Goal: Information Seeking & Learning: Learn about a topic

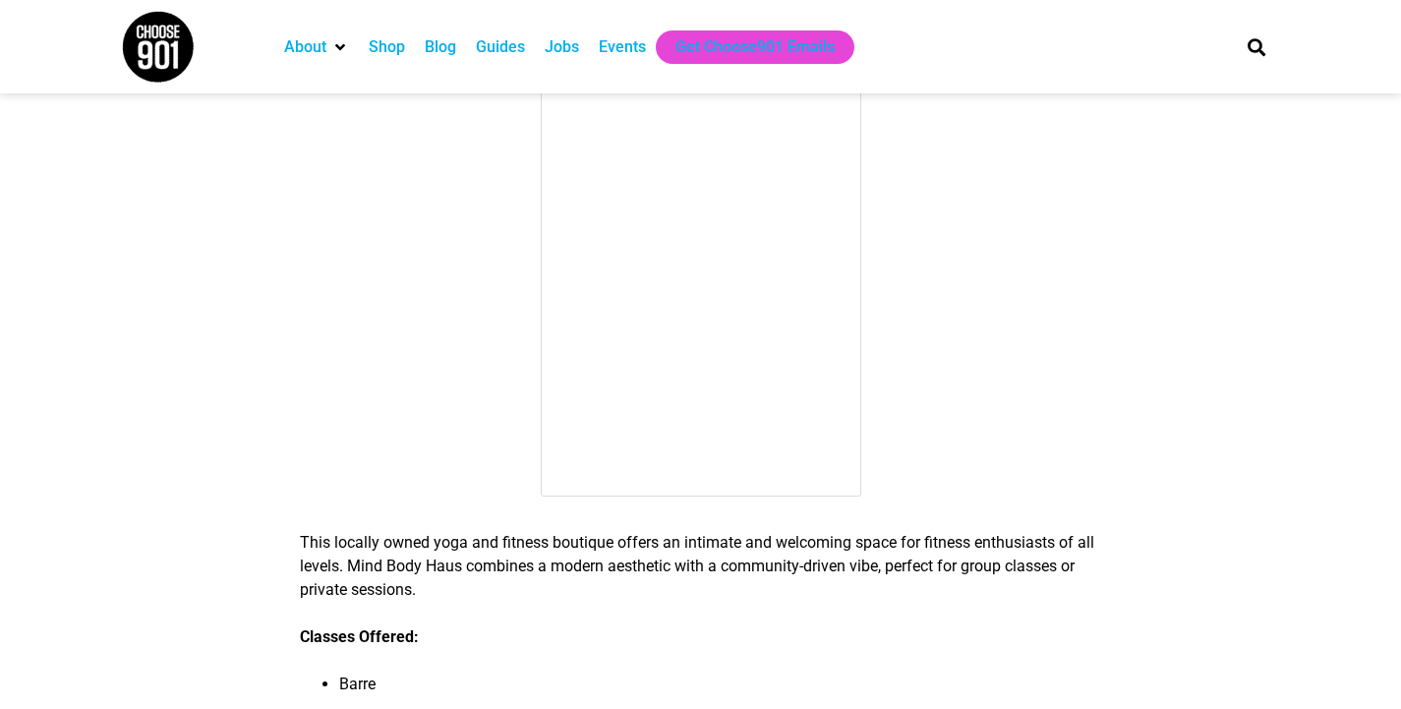
scroll to position [1641, 0]
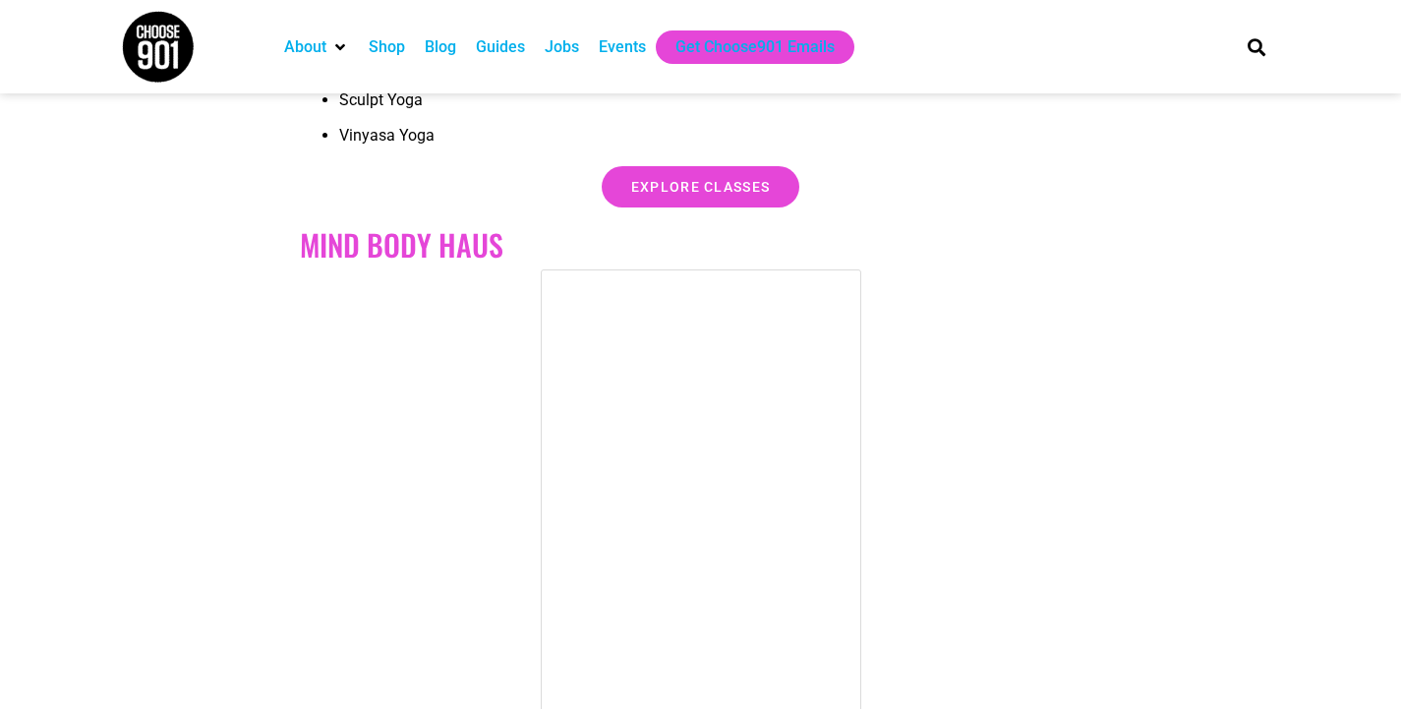
click at [412, 245] on h2 "mind body haus" at bounding box center [700, 244] width 801 height 35
copy div "mind body haus"
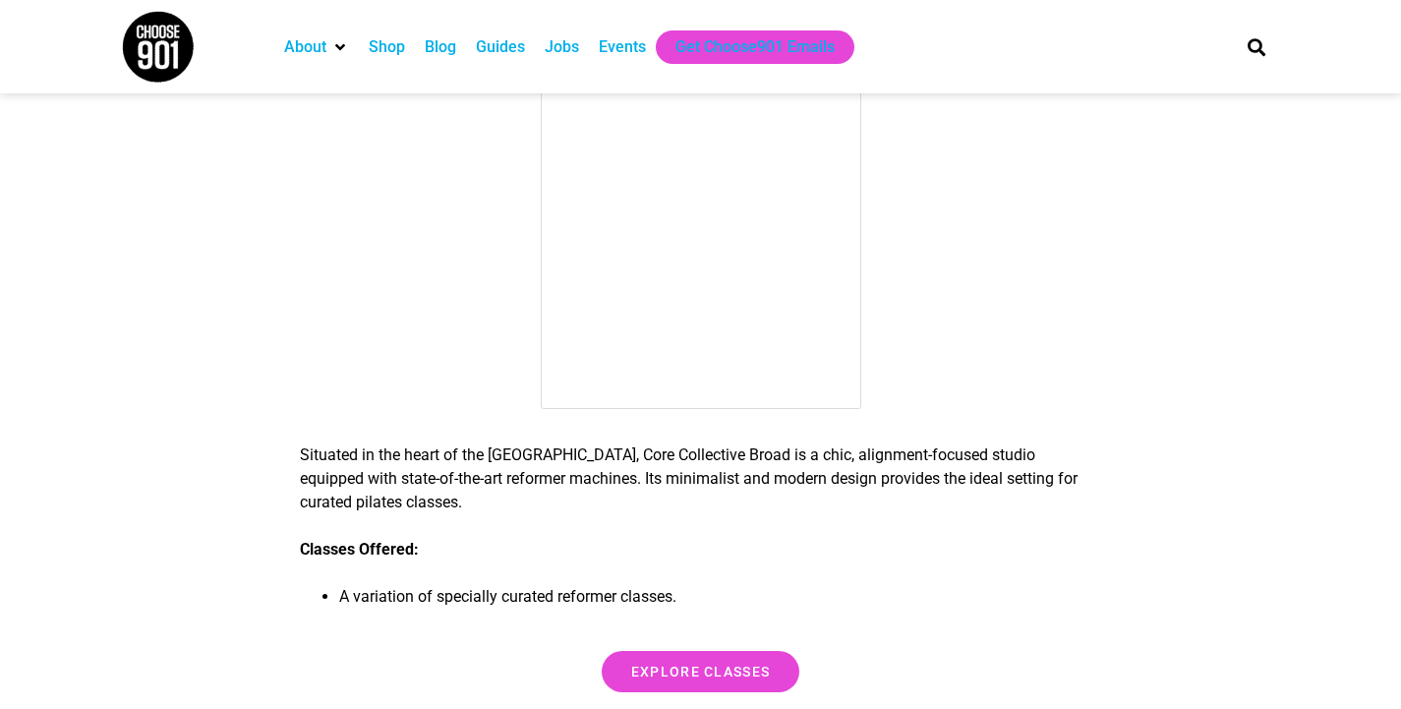
scroll to position [2534, 0]
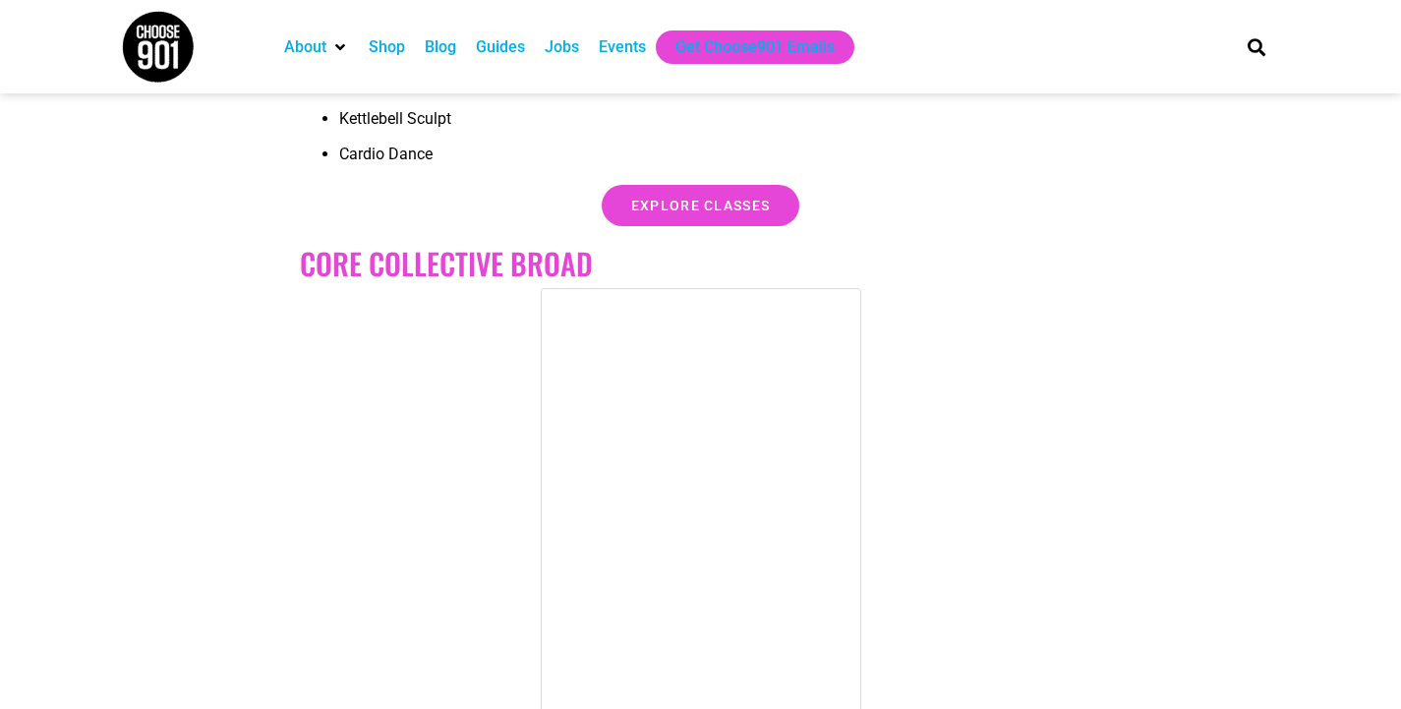
click at [1159, 232] on section "Where to Get Your Pilates and Barre Fix in [GEOGRAPHIC_DATA] Your new body is c…" at bounding box center [700, 584] width 1401 height 5087
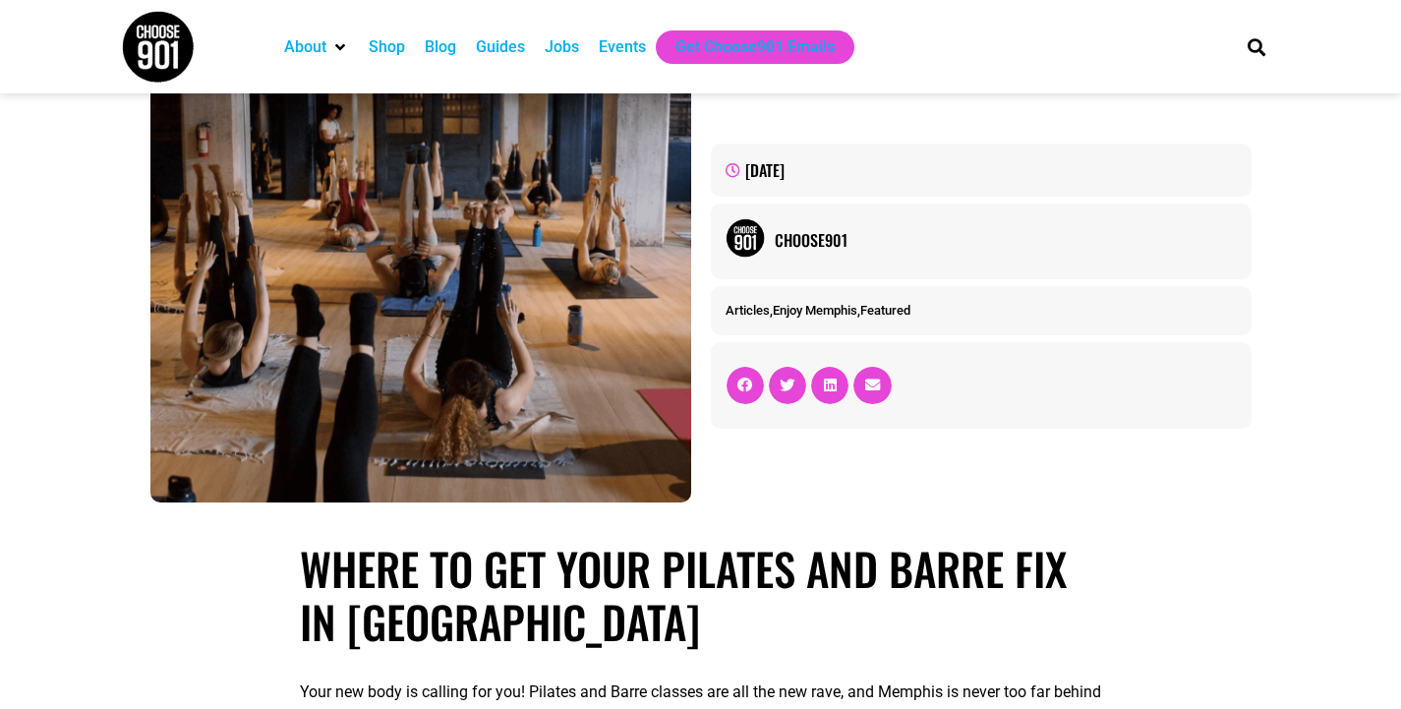
scroll to position [0, 0]
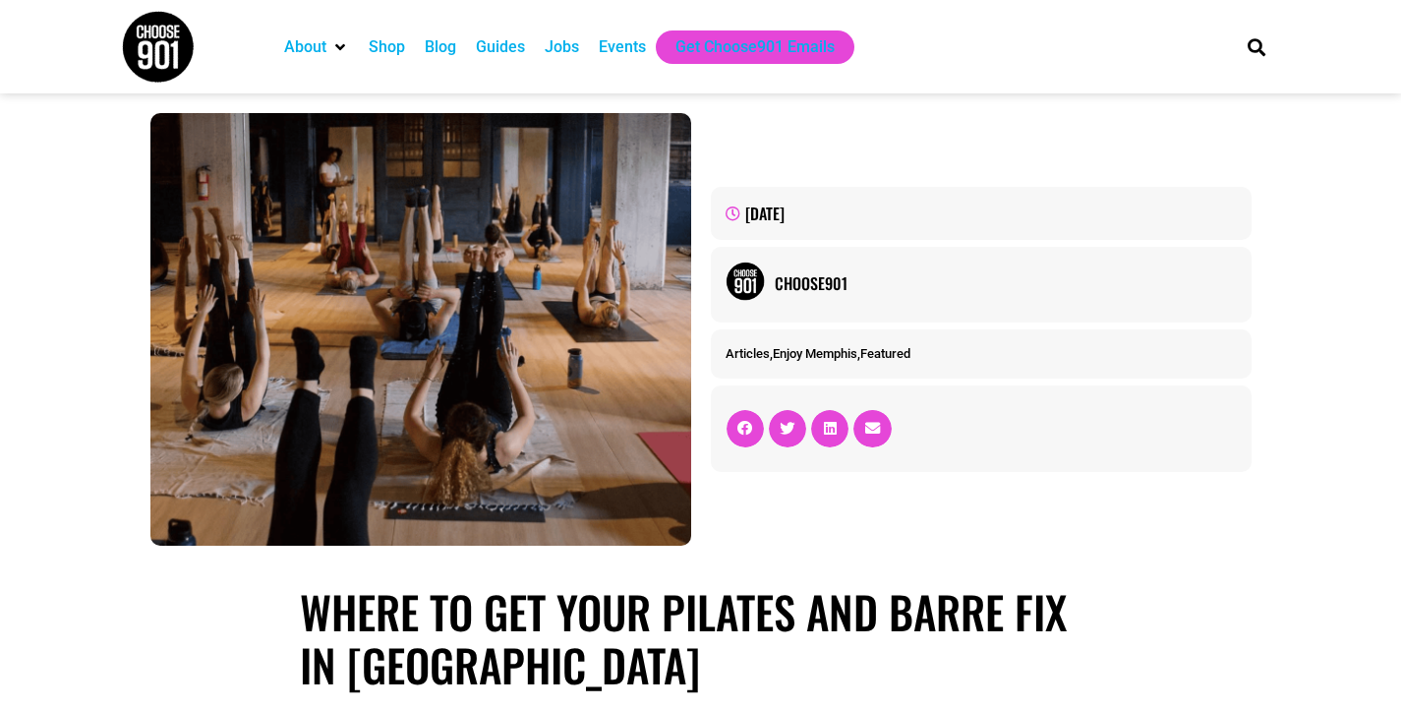
click at [510, 48] on div "Guides" at bounding box center [500, 47] width 49 height 24
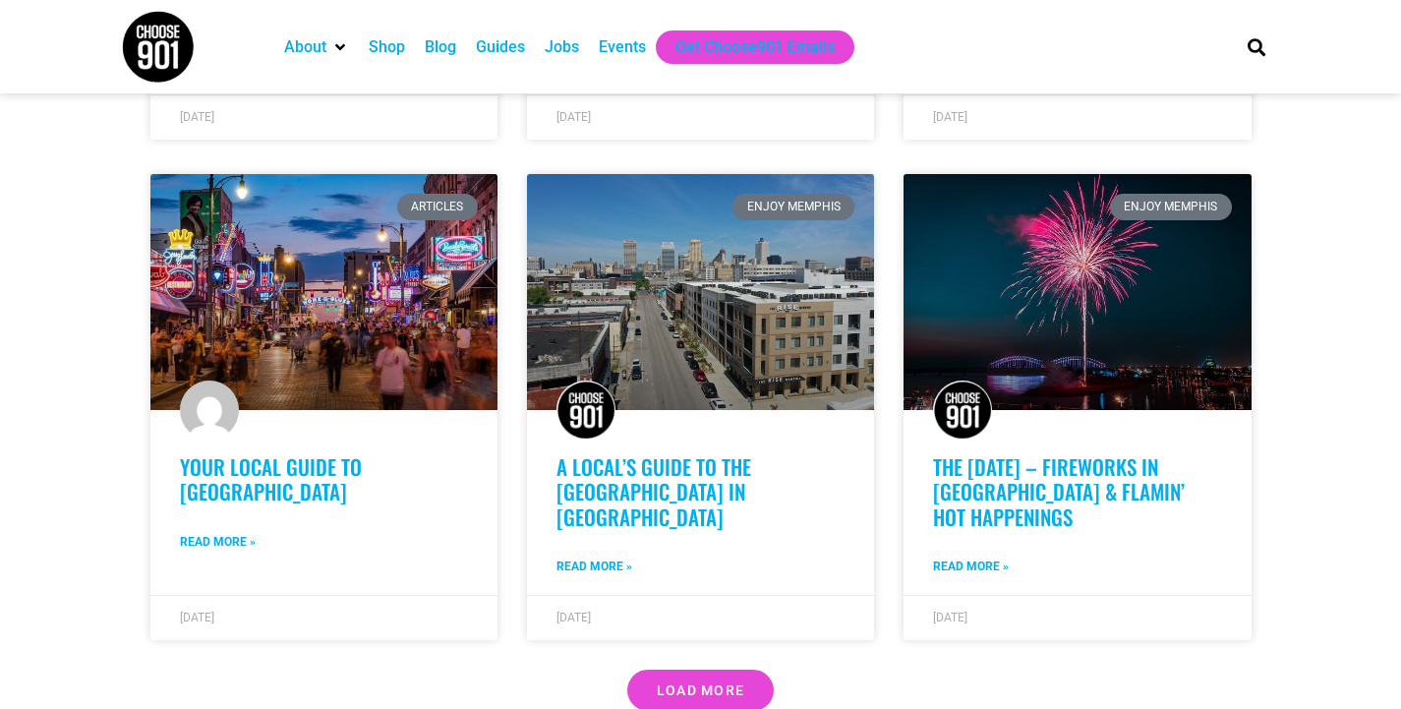
scroll to position [1612, 0]
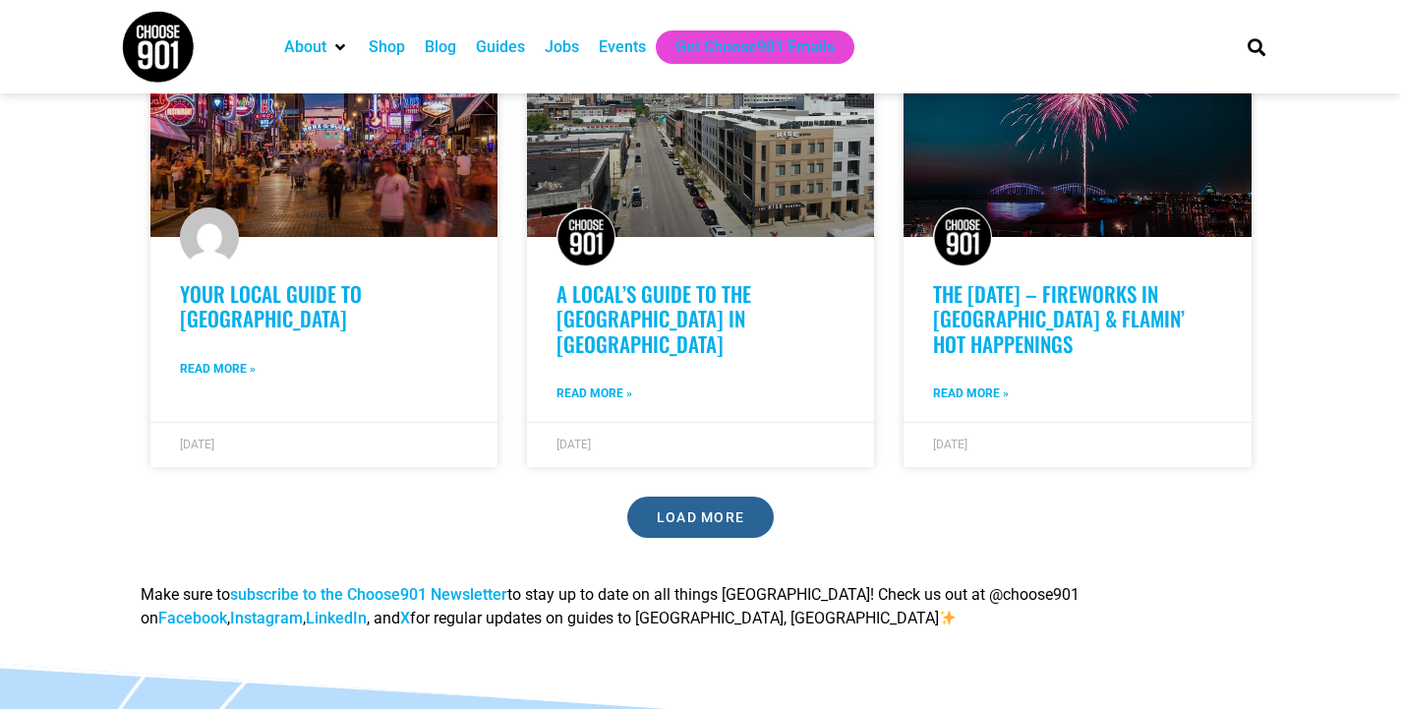
click at [731, 510] on span "Load More" at bounding box center [701, 517] width 89 height 14
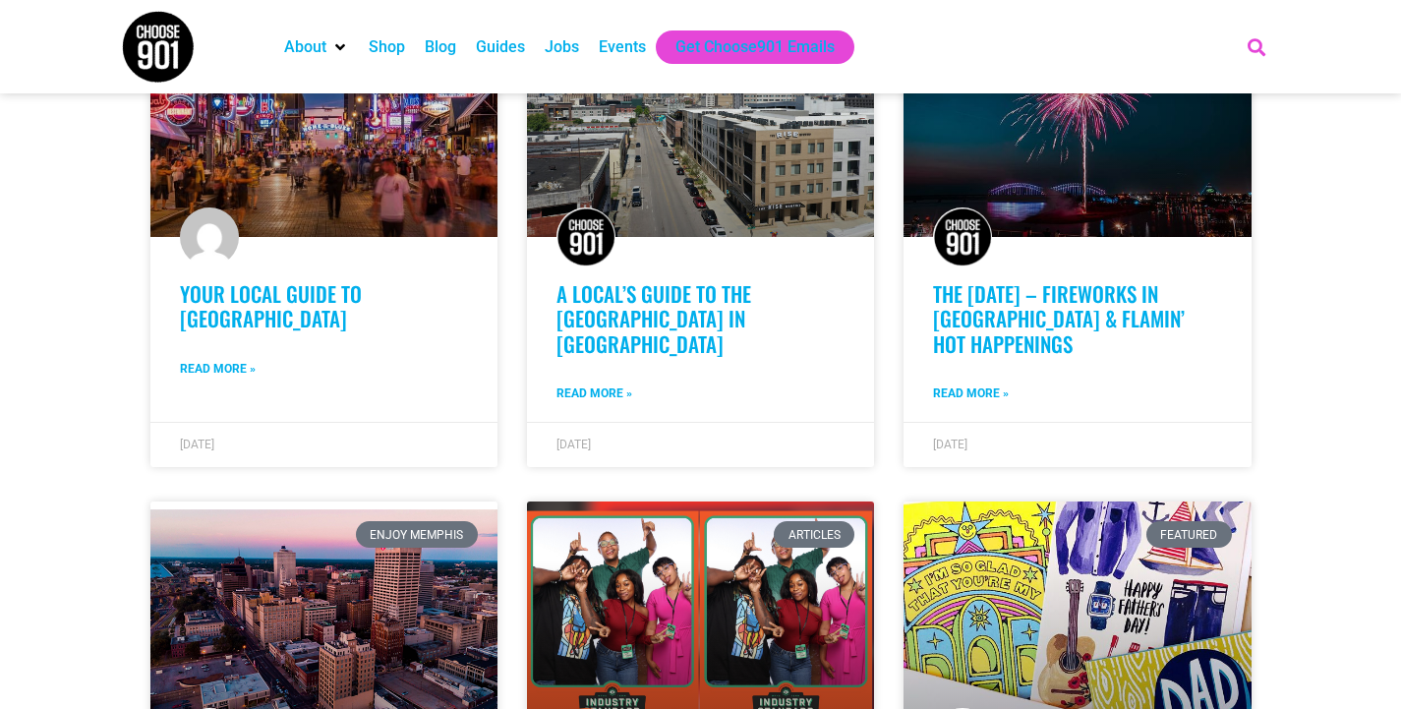
click at [1258, 40] on icon "Search" at bounding box center [1256, 46] width 32 height 32
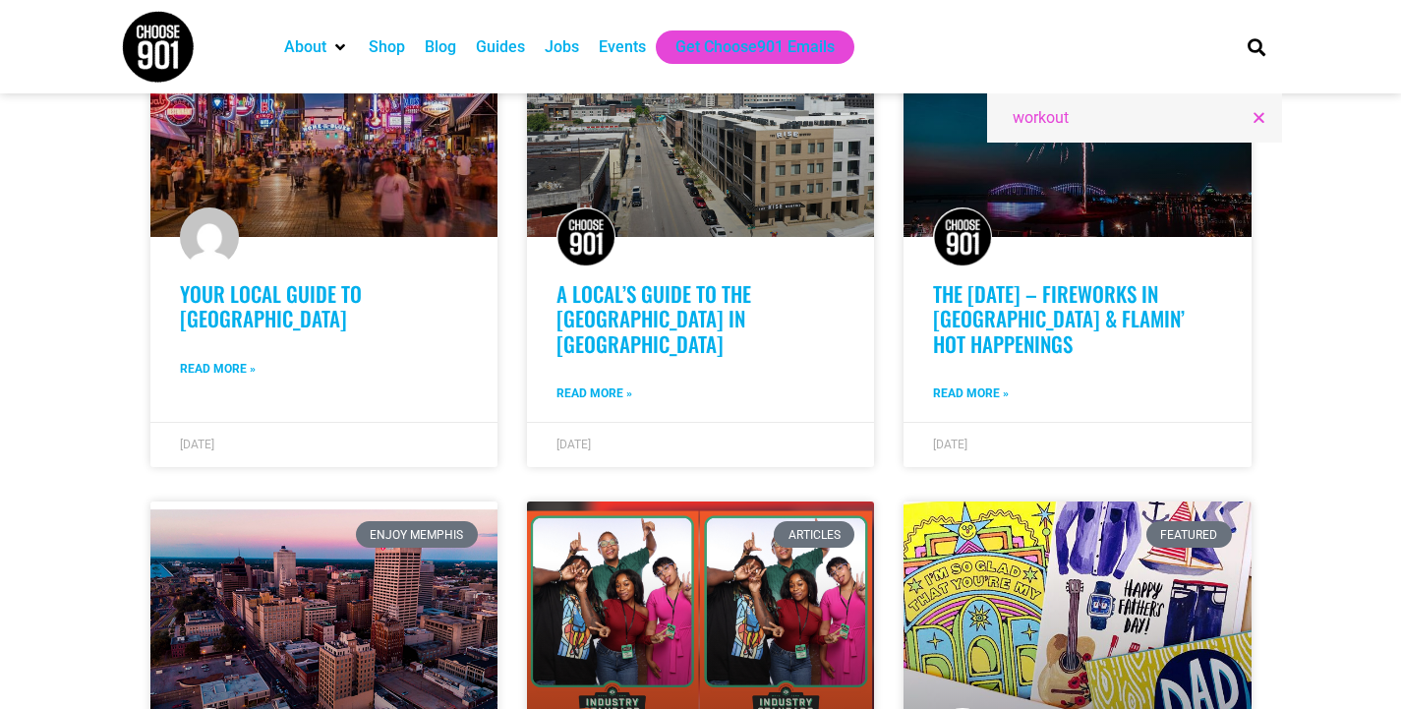
type input "workout"
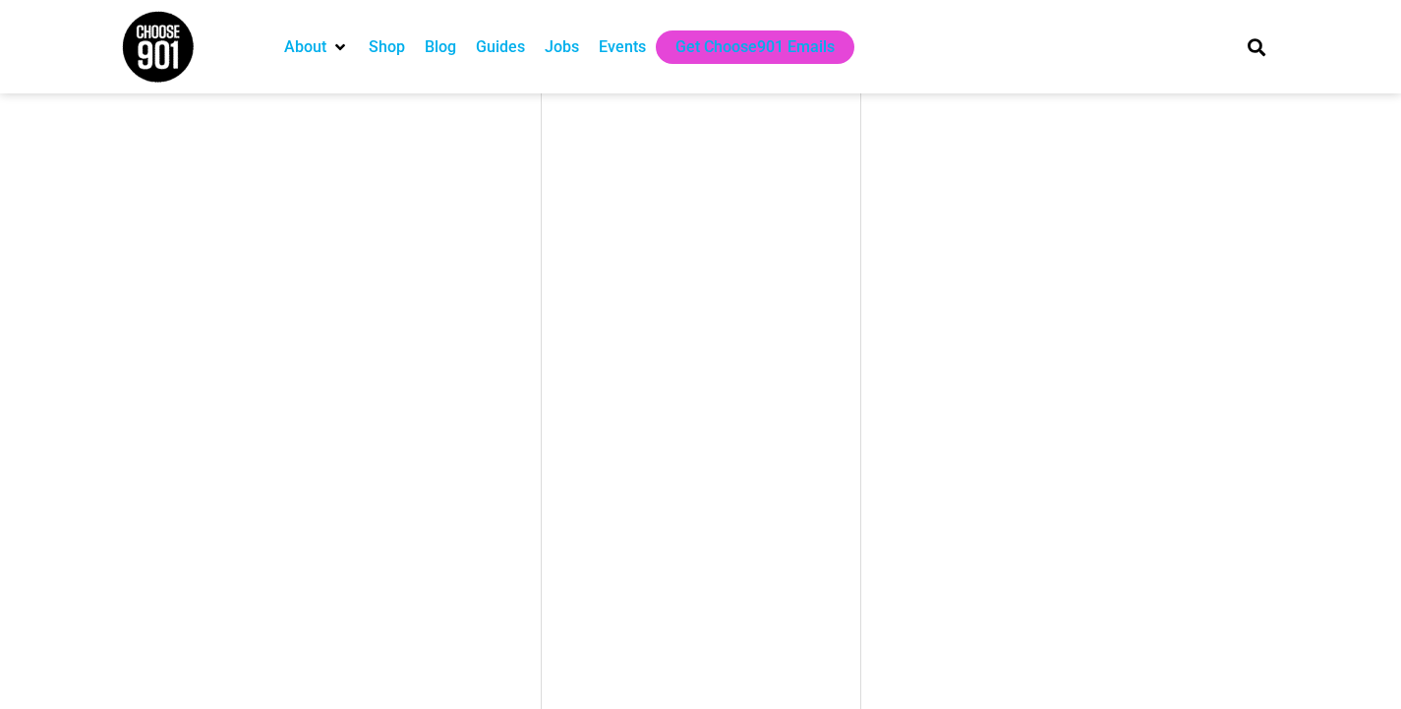
scroll to position [2076, 0]
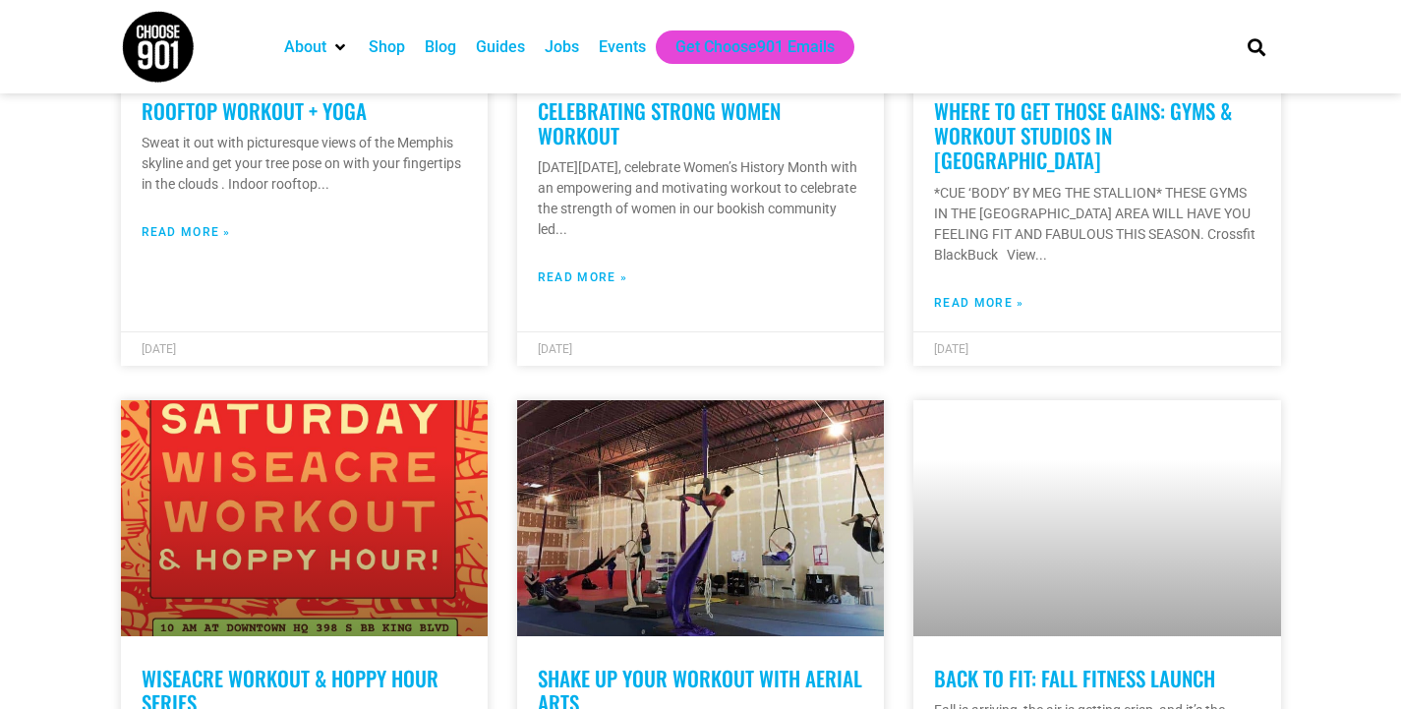
scroll to position [709, 0]
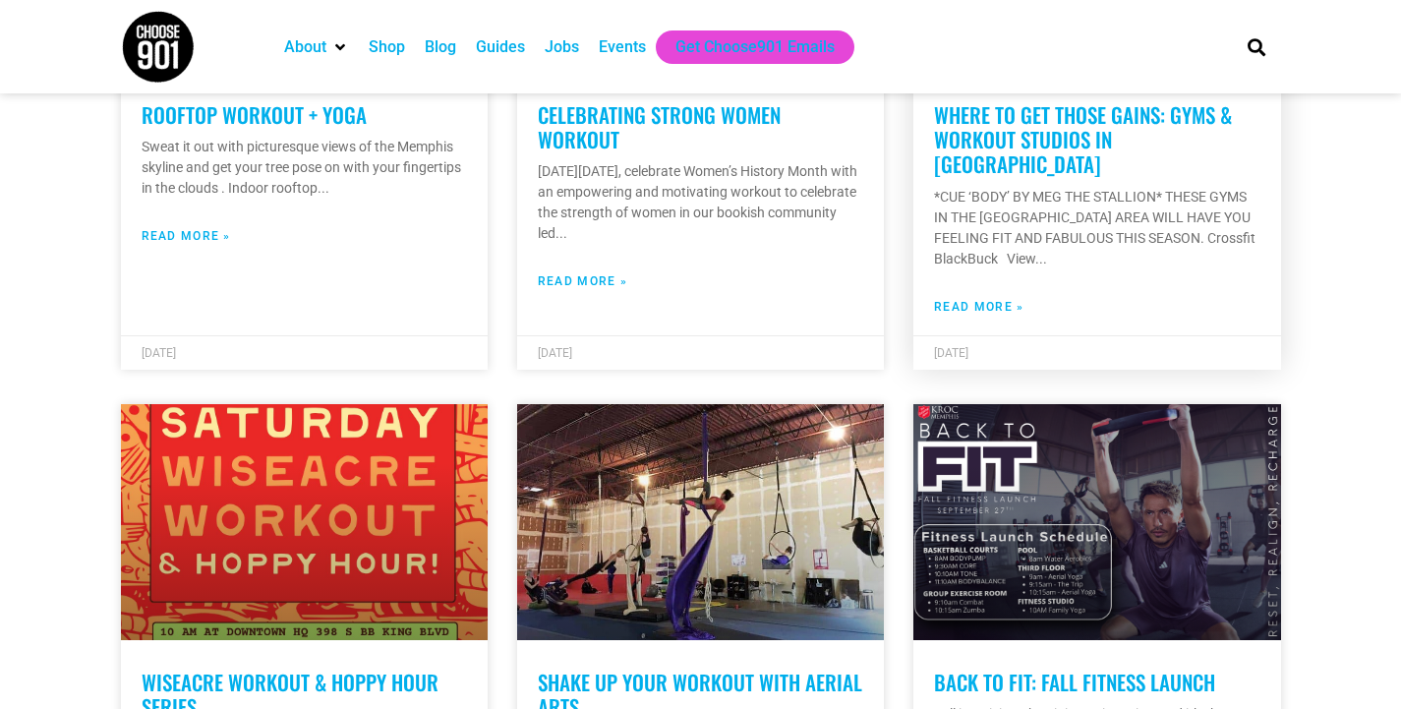
click at [1087, 126] on link "Where to Get Those Gains: Gyms & Workout Studios in [GEOGRAPHIC_DATA]" at bounding box center [1083, 139] width 298 height 80
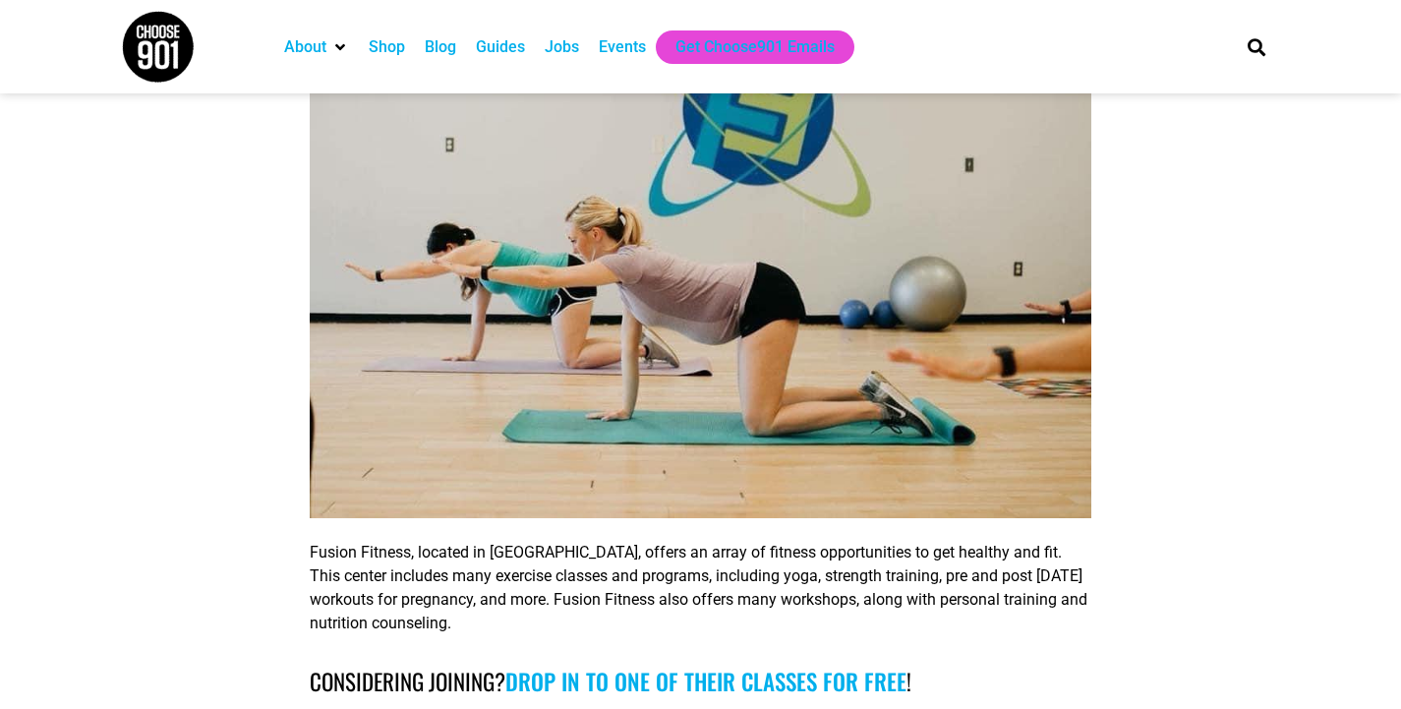
scroll to position [3472, 0]
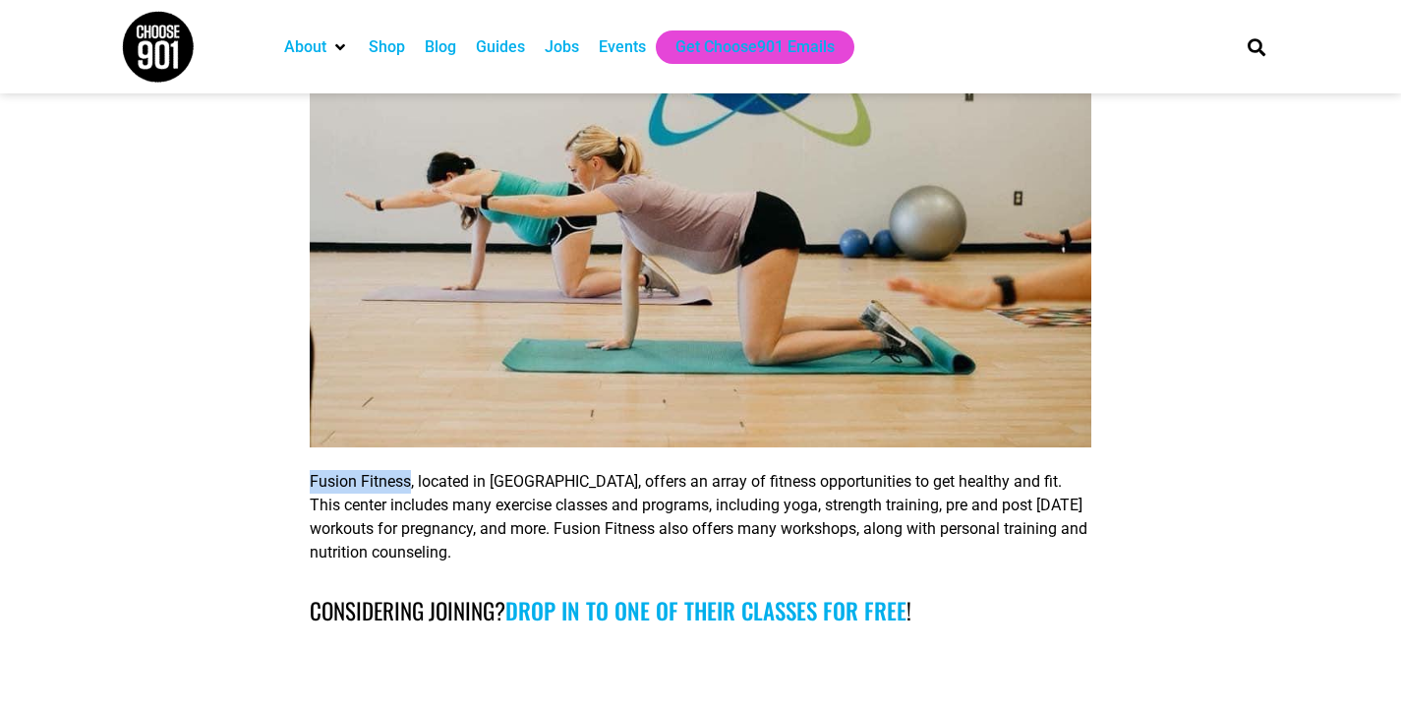
drag, startPoint x: 310, startPoint y: 482, endPoint x: 410, endPoint y: 487, distance: 100.4
click at [410, 487] on span "Fusion Fitness, located in [GEOGRAPHIC_DATA], offers an array of fitness opport…" at bounding box center [699, 516] width 778 height 89
copy span "Fusion Fitness"
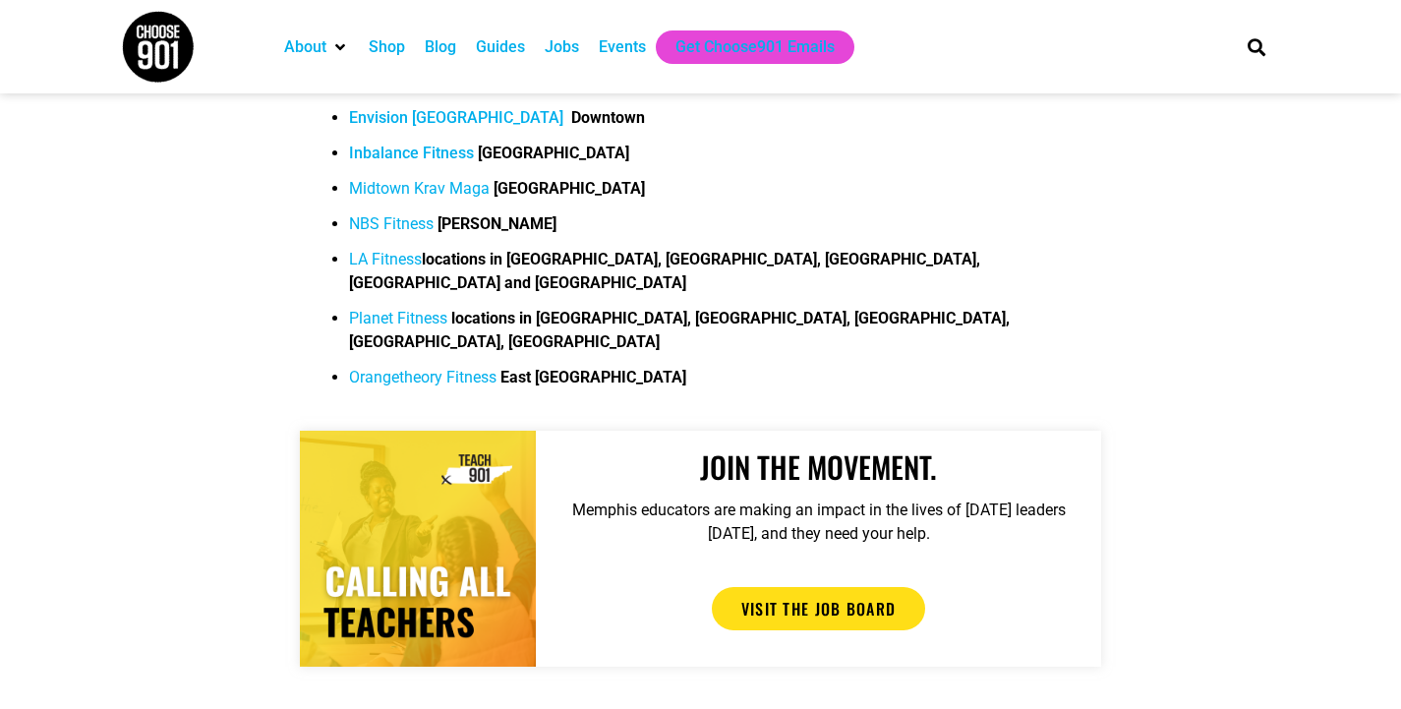
scroll to position [13931, 0]
